Goal: Task Accomplishment & Management: Manage account settings

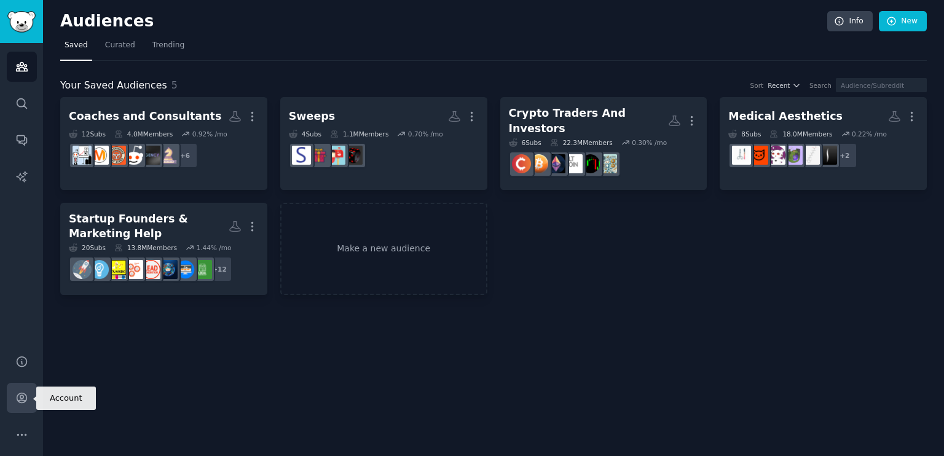
click at [22, 405] on icon "Sidebar" at bounding box center [21, 398] width 13 height 13
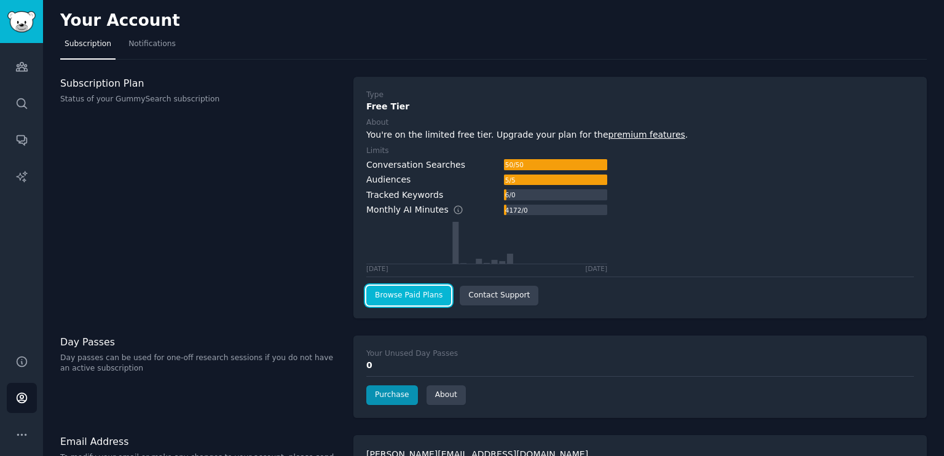
click at [381, 292] on link "Browse Paid Plans" at bounding box center [408, 296] width 85 height 20
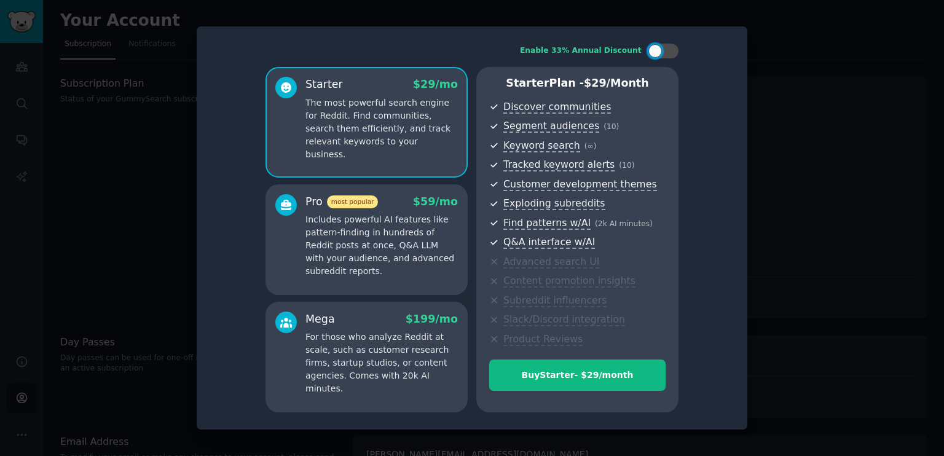
click at [364, 247] on p "Includes powerful AI features like pattern-finding in hundreds of Reddit posts …" at bounding box center [382, 245] width 152 height 65
